Goal: Transaction & Acquisition: Purchase product/service

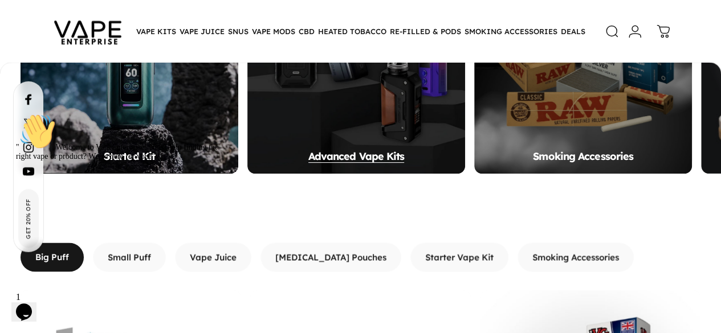
scroll to position [795, 0]
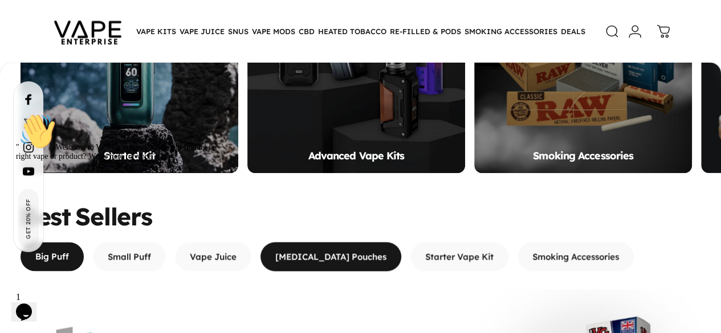
click at [345, 227] on span "button" at bounding box center [330, 256] width 211 height 58
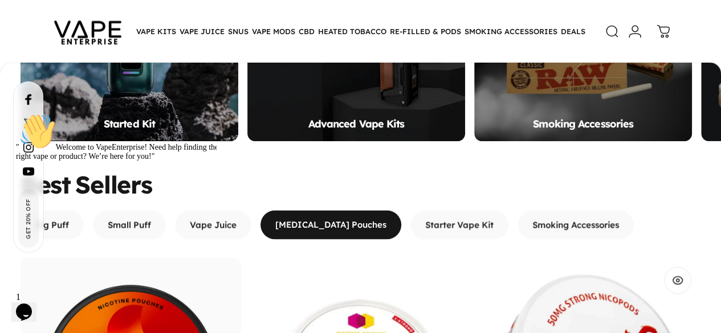
scroll to position [861, 0]
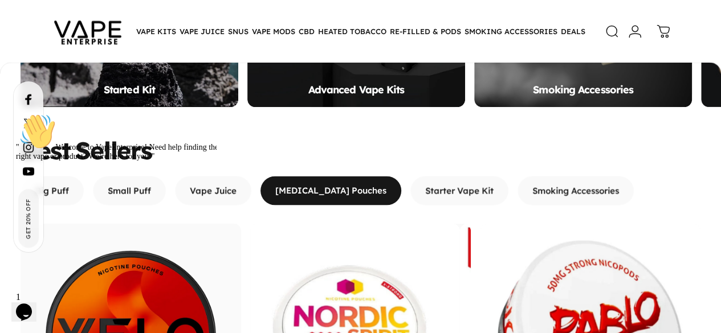
click at [116, 113] on div at bounding box center [118, 113] width 205 height 0
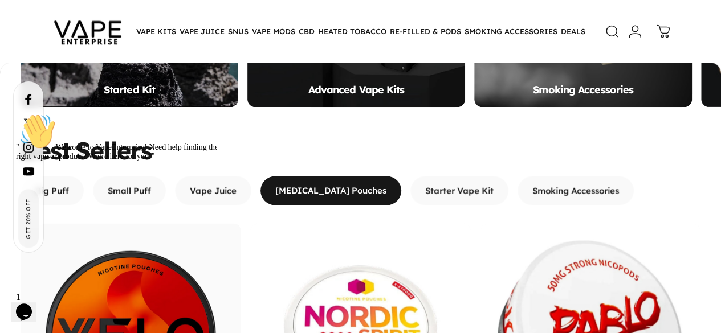
click at [140, 161] on div "" Welcome to VapeEnterprise! Need help finding the right vape or product? We’re…" at bounding box center [118, 137] width 205 height 48
click at [112, 113] on div at bounding box center [118, 113] width 205 height 0
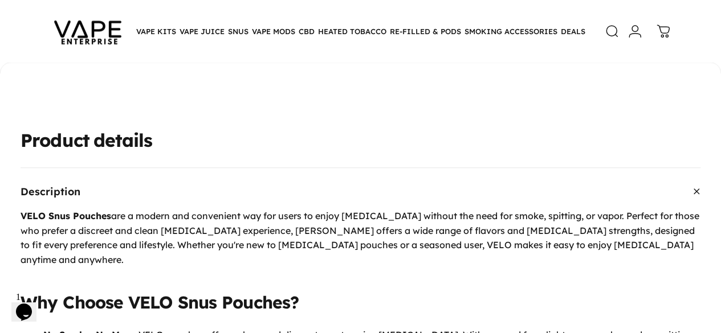
scroll to position [411, 0]
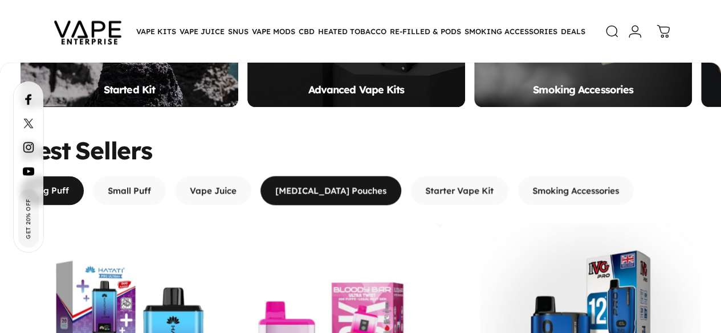
click at [321, 161] on span "button" at bounding box center [330, 190] width 211 height 58
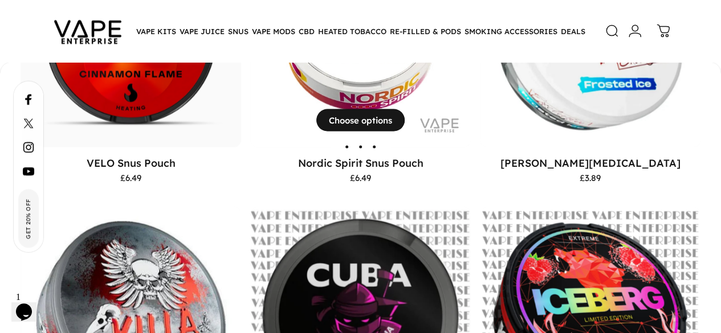
scroll to position [1157, 0]
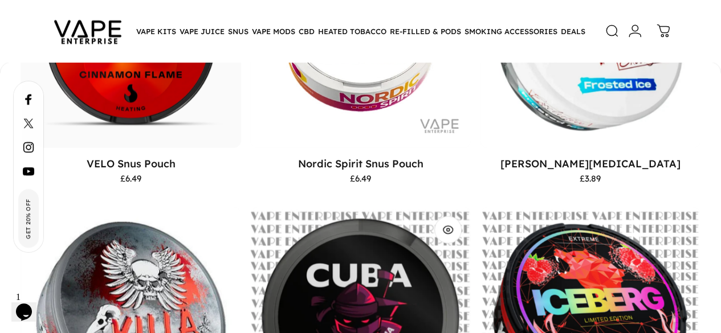
click at [250, 207] on img "Cuba Ninja Edition Snus Pouch" at bounding box center [360, 317] width 221 height 221
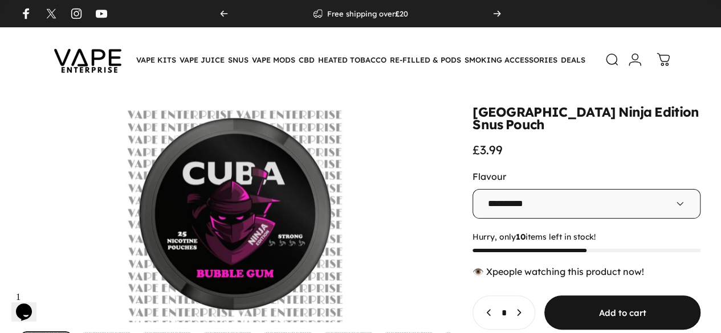
click at [489, 189] on select "**********" at bounding box center [586, 204] width 228 height 30
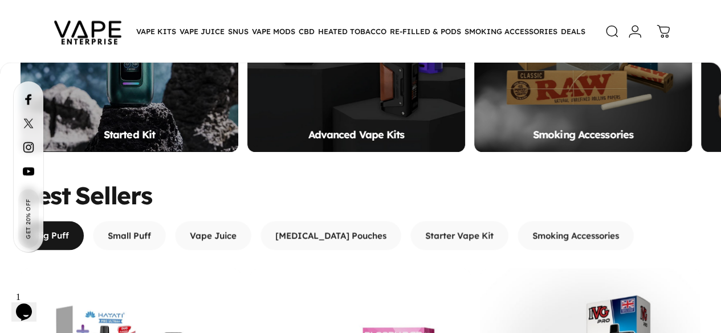
scroll to position [815, 0]
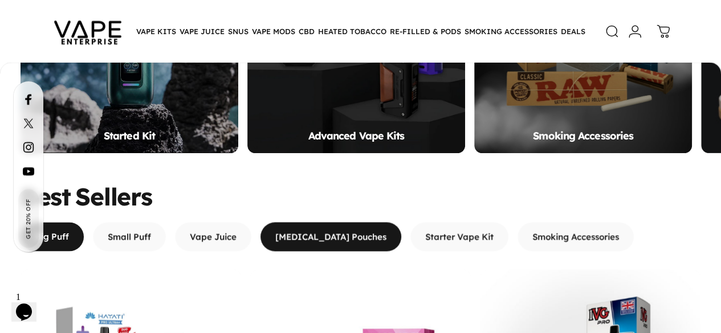
click at [307, 207] on span "button" at bounding box center [330, 236] width 211 height 58
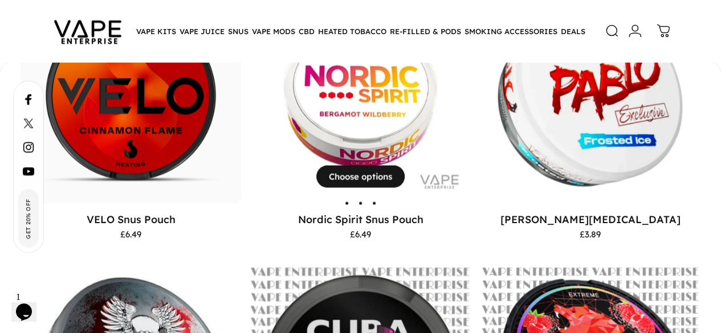
scroll to position [1100, 0]
